Goal: Complete application form: Complete application form

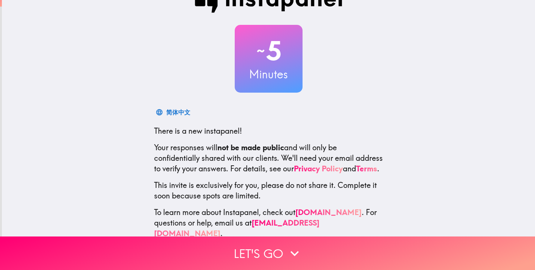
scroll to position [38, 0]
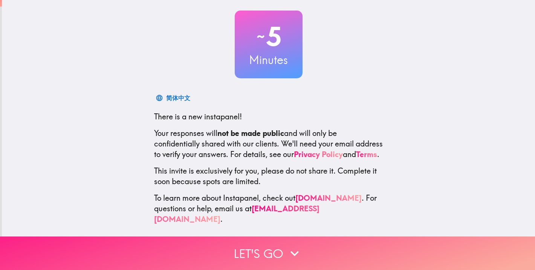
click at [284, 250] on button "Let's go" at bounding box center [267, 254] width 535 height 34
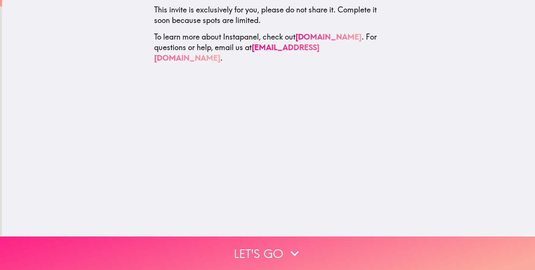
scroll to position [0, 0]
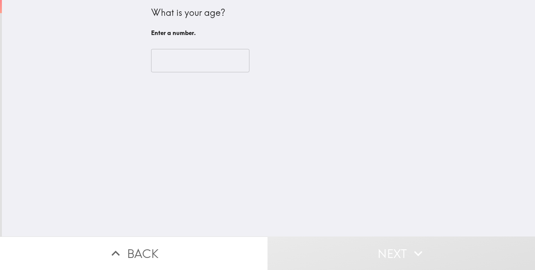
click at [208, 69] on input "number" at bounding box center [200, 60] width 98 height 23
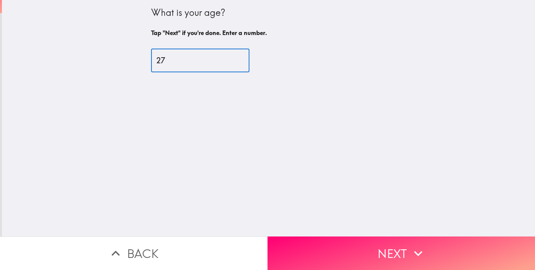
type input "27"
click at [326, 236] on div "What is your age? Tap "Next" if you're done. Enter a number. 27 ​" at bounding box center [269, 118] width 534 height 237
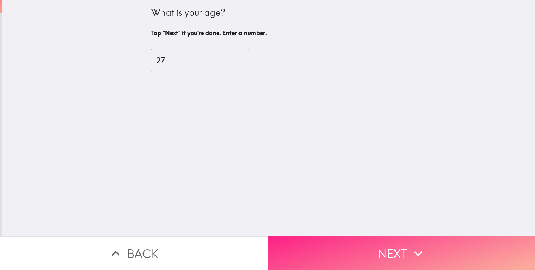
click at [331, 239] on button "Next" at bounding box center [402, 254] width 268 height 34
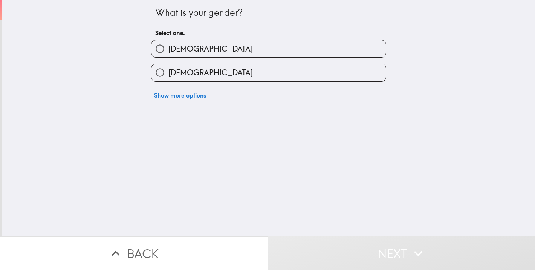
click at [294, 84] on div "Show more options" at bounding box center [265, 92] width 241 height 21
click at [299, 75] on label "[DEMOGRAPHIC_DATA]" at bounding box center [269, 72] width 235 height 17
click at [169, 75] on input "[DEMOGRAPHIC_DATA]" at bounding box center [160, 72] width 17 height 17
radio input "true"
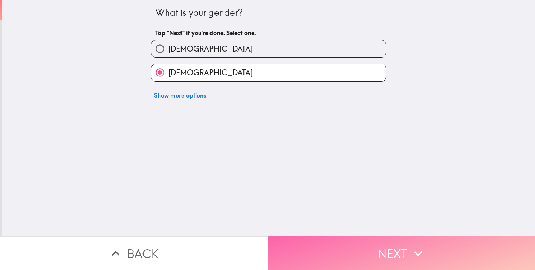
click at [334, 247] on button "Next" at bounding box center [402, 254] width 268 height 34
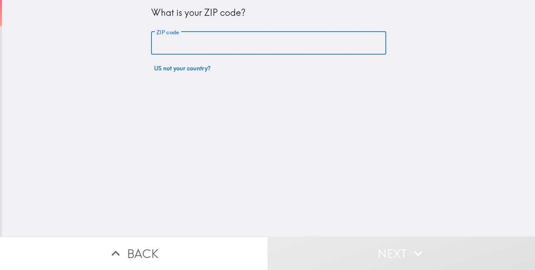
click at [314, 35] on input "ZIP code" at bounding box center [268, 43] width 235 height 23
type input "18405"
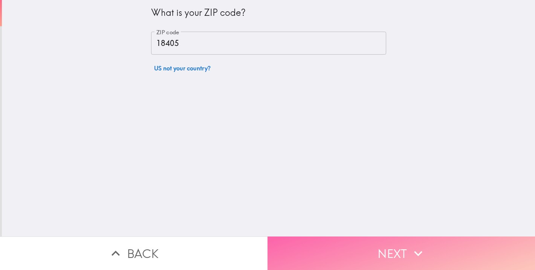
click at [349, 248] on button "Next" at bounding box center [402, 254] width 268 height 34
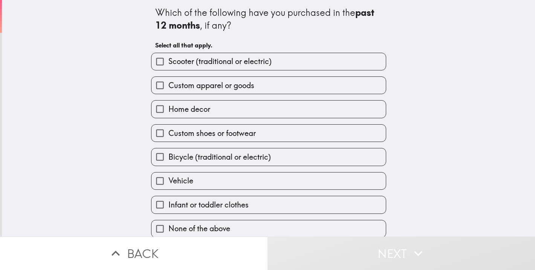
scroll to position [4, 0]
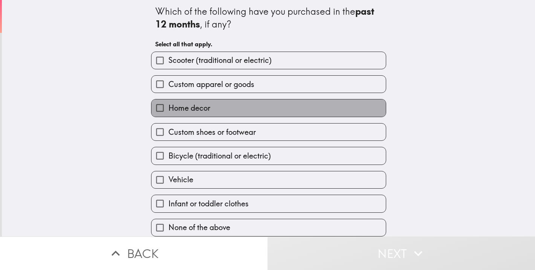
click at [217, 101] on label "Home decor" at bounding box center [269, 108] width 235 height 17
click at [169, 101] on input "Home decor" at bounding box center [160, 108] width 17 height 17
checkbox input "true"
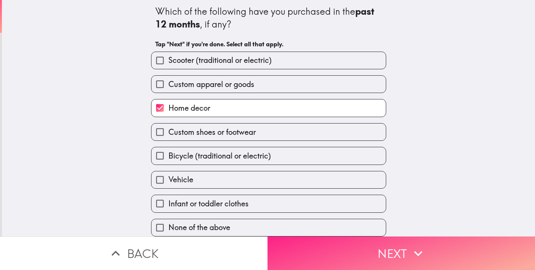
click at [328, 249] on button "Next" at bounding box center [402, 254] width 268 height 34
